Goal: Task Accomplishment & Management: Complete application form

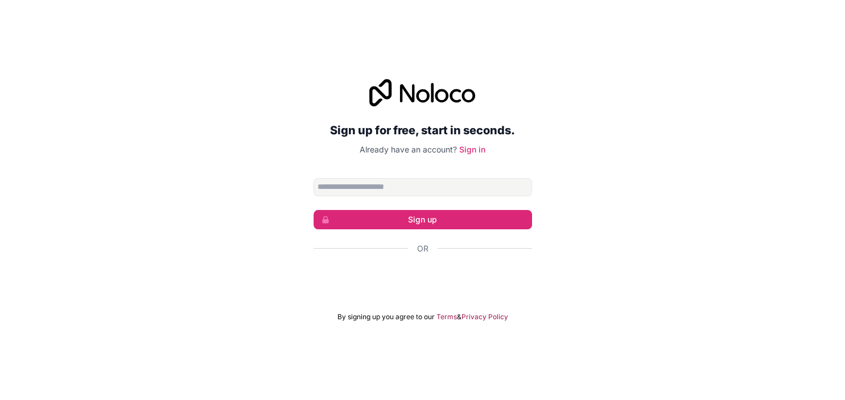
click at [479, 286] on div "Se connecter avec Google. S'ouvre dans un nouvel onglet." at bounding box center [423, 279] width 218 height 25
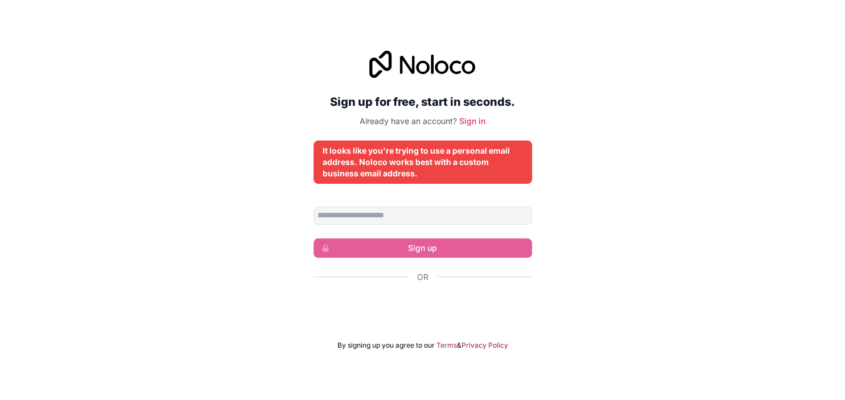
click at [481, 307] on div "Se connecter avec Google. S'ouvre dans un nouvel onglet." at bounding box center [423, 307] width 218 height 25
click at [485, 221] on input "Email address" at bounding box center [423, 216] width 218 height 18
click at [391, 219] on input "Email address" at bounding box center [423, 216] width 218 height 18
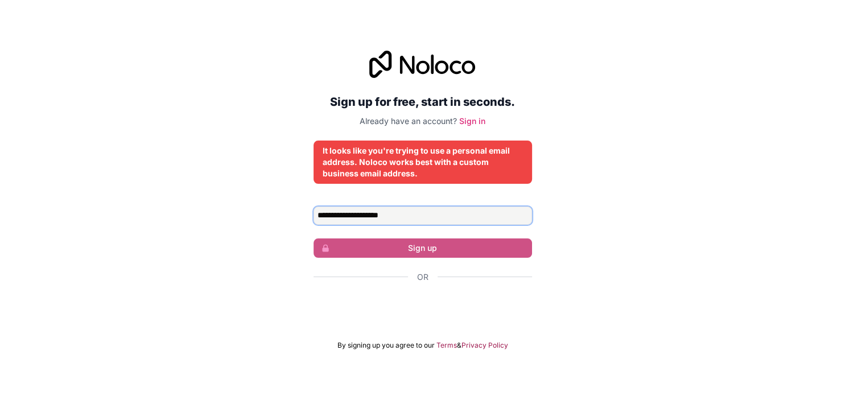
type input "**********"
drag, startPoint x: 427, startPoint y: 213, endPoint x: 204, endPoint y: 185, distance: 224.8
click at [314, 207] on input "**********" at bounding box center [423, 216] width 218 height 18
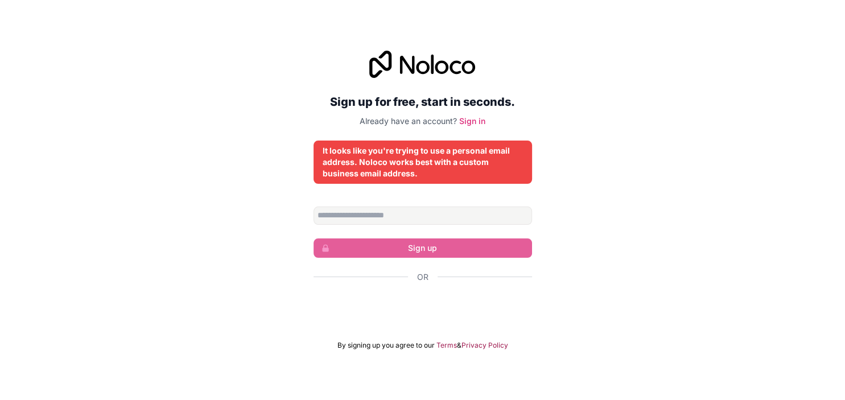
click at [399, 307] on div "Se connecter avec Google. S'ouvre dans un nouvel onglet." at bounding box center [423, 307] width 218 height 25
click at [448, 170] on div "It looks like you're trying to use a personal email address. Noloco works best …" at bounding box center [423, 162] width 200 height 34
click at [476, 118] on link "Sign in" at bounding box center [472, 121] width 26 height 10
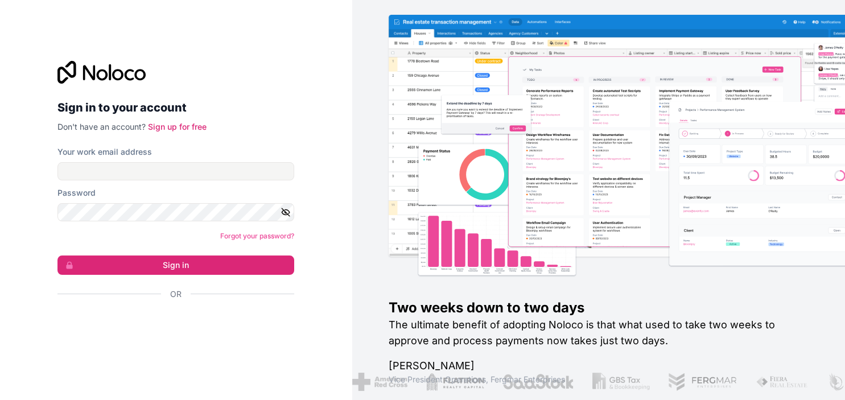
click at [141, 330] on div "Se connecter avec Google. S'ouvre dans un nouvel onglet." at bounding box center [171, 324] width 228 height 25
